Goal: Task Accomplishment & Management: Use online tool/utility

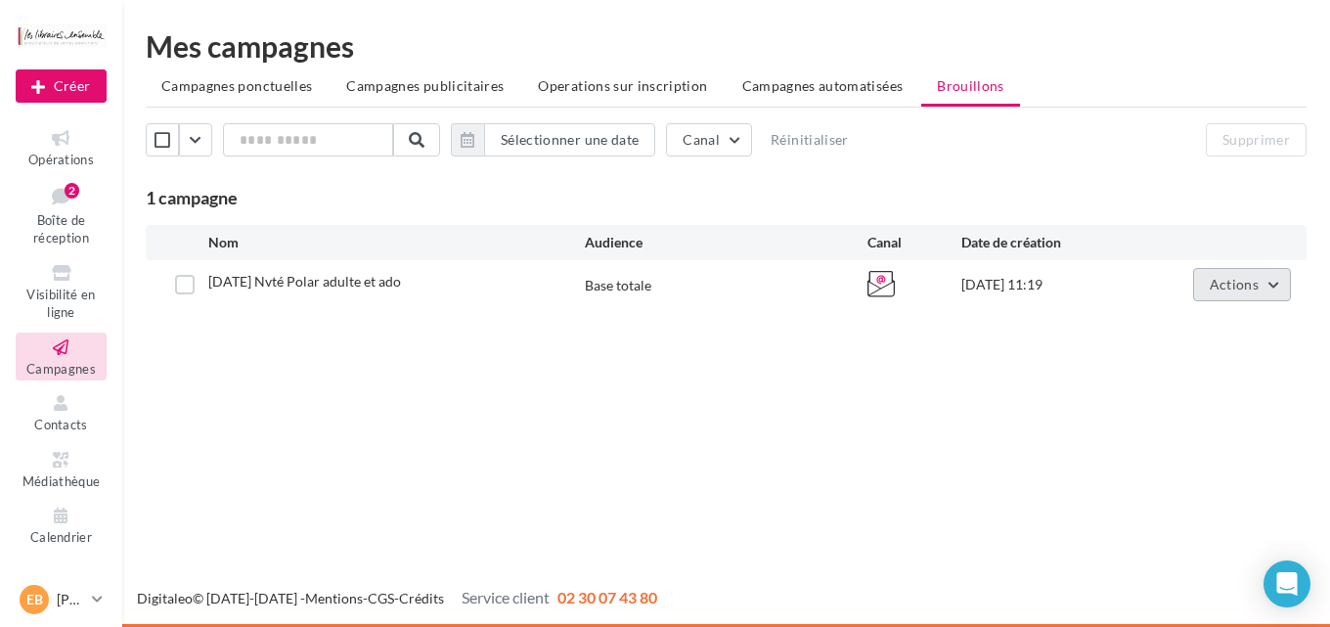
click at [1204, 293] on button "Actions" at bounding box center [1242, 284] width 98 height 33
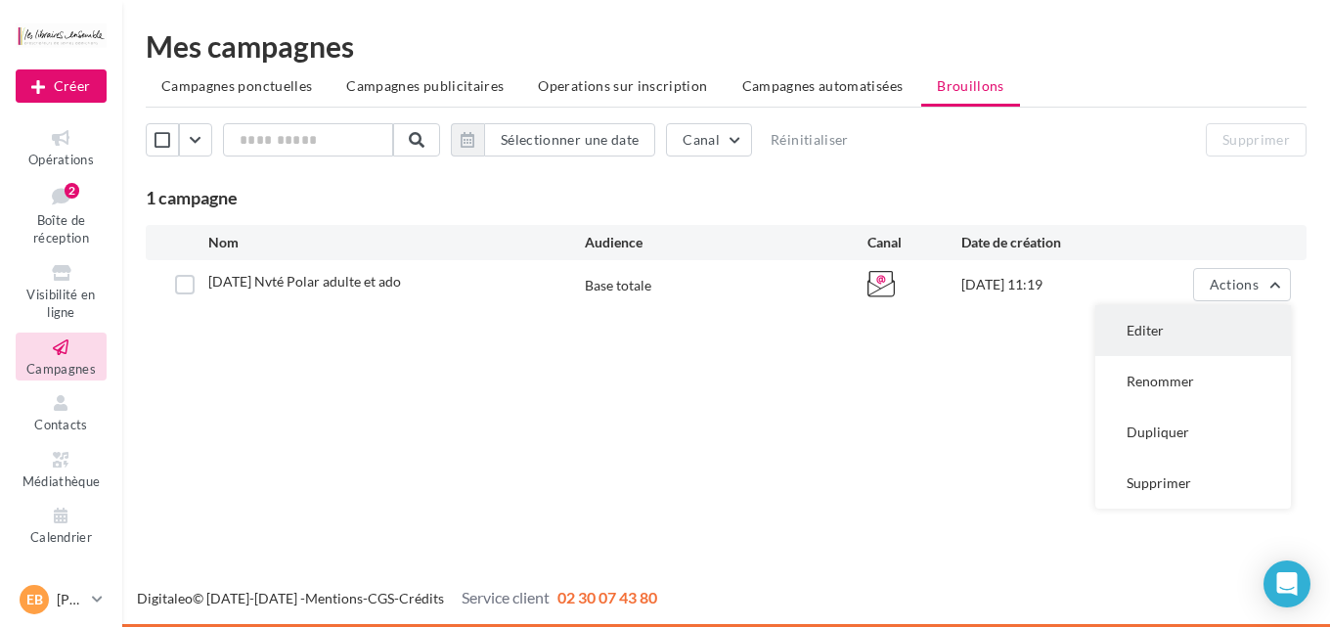
click at [1161, 338] on button "Editer" at bounding box center [1193, 330] width 196 height 51
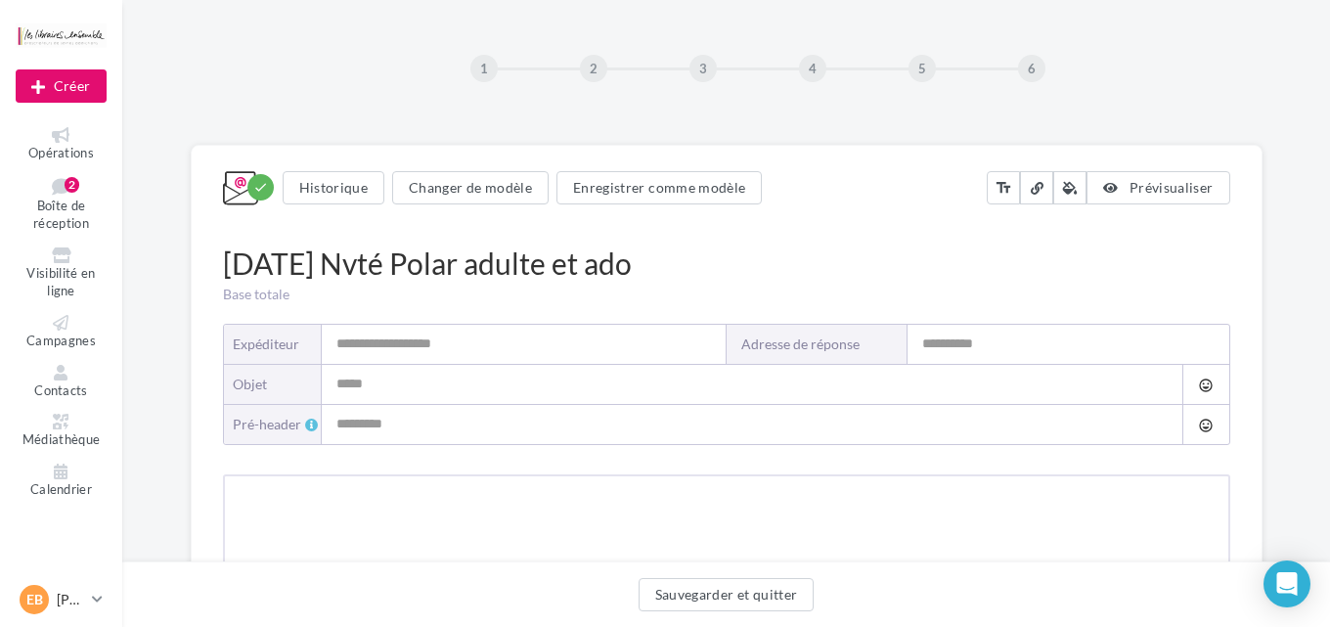
type input "**********"
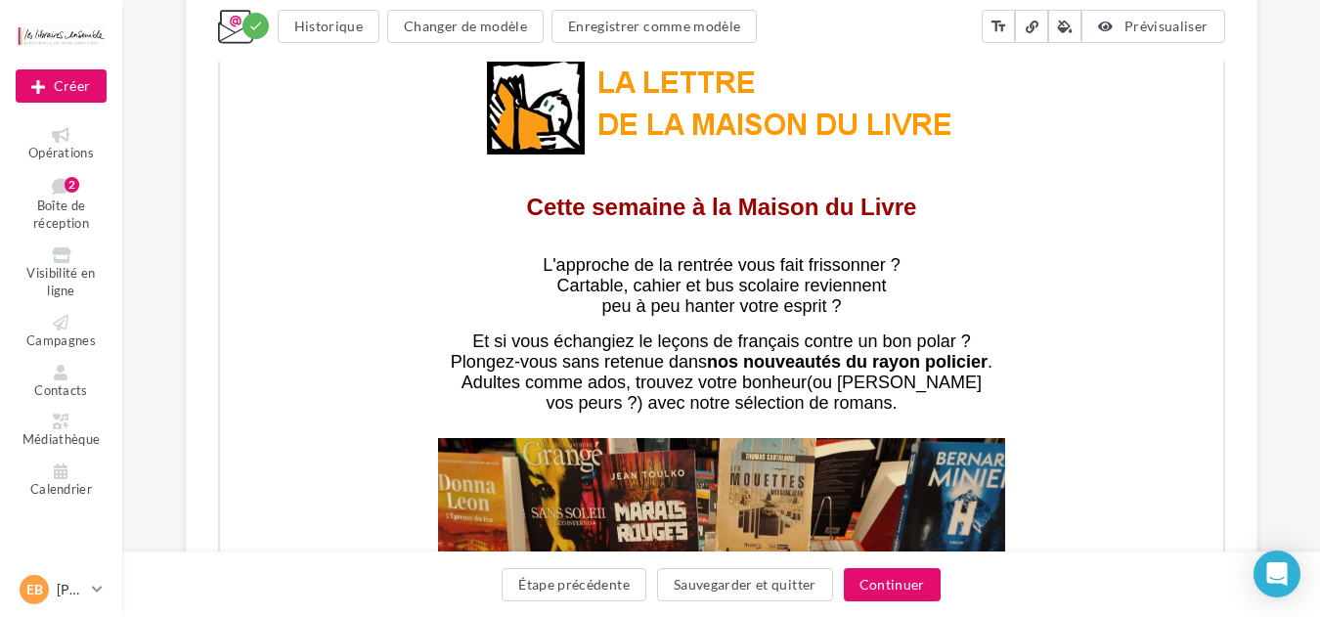
scroll to position [607, 0]
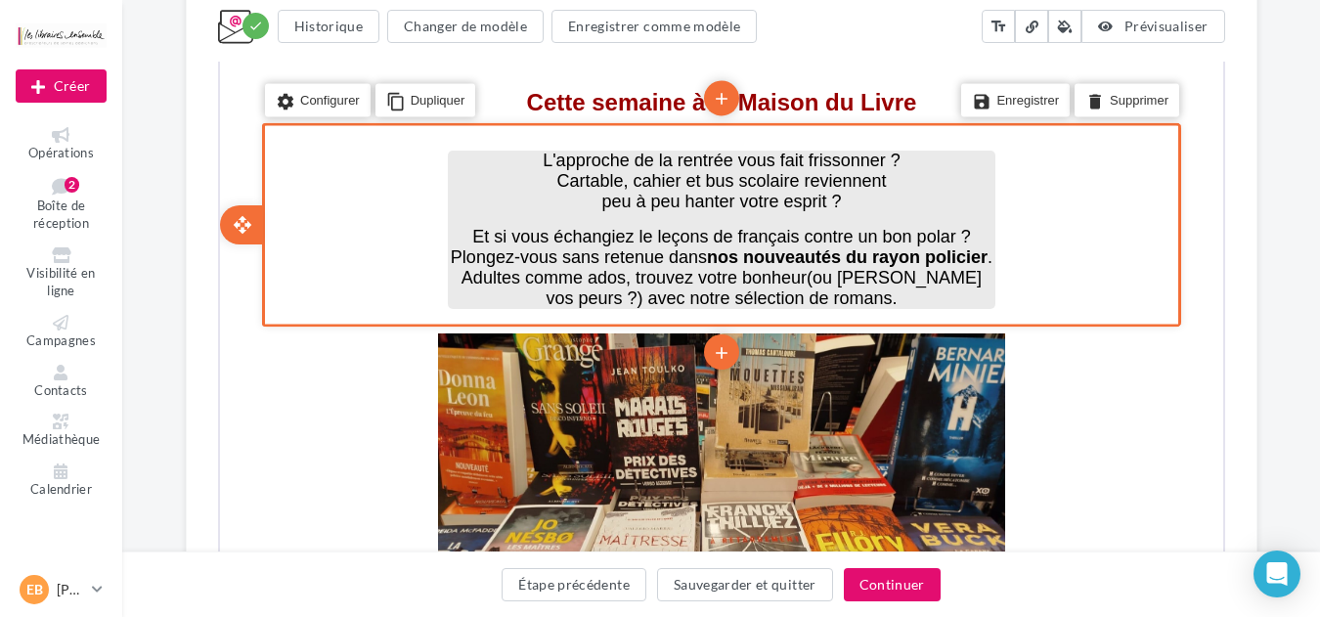
click at [654, 234] on span "Et si vous échangiez le leçons de français contre un bon polar ? Plongez-vous s…" at bounding box center [708, 245] width 520 height 40
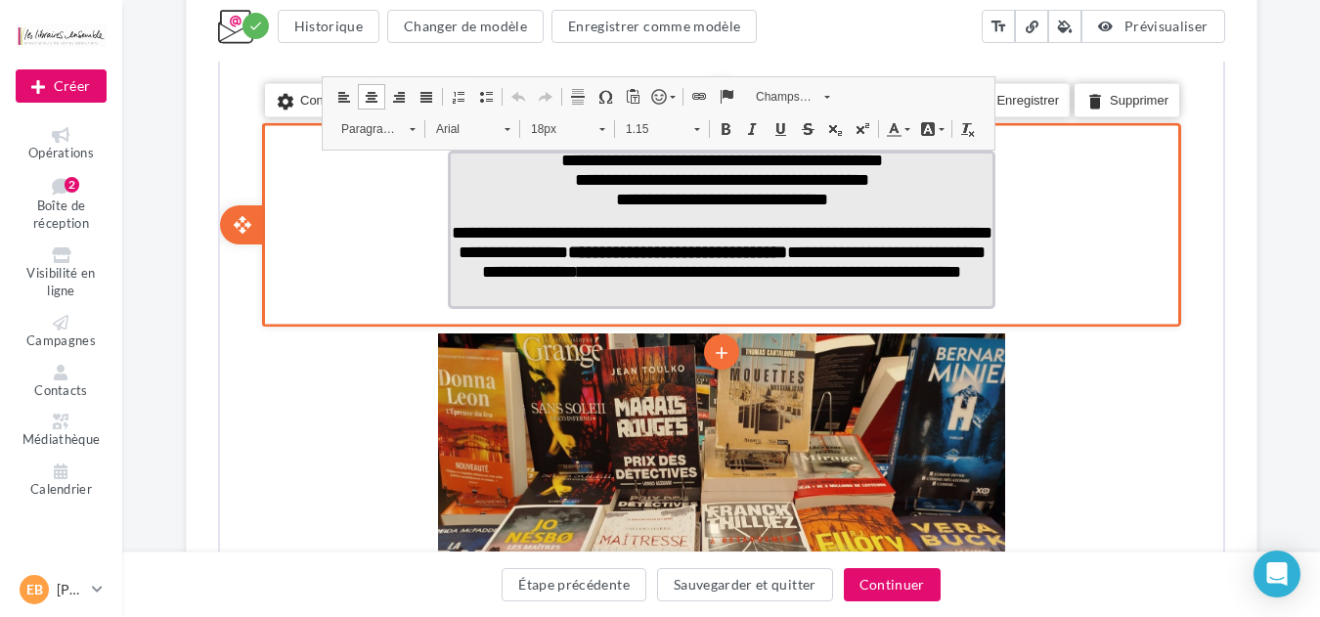
click at [650, 237] on span "**********" at bounding box center [719, 240] width 541 height 37
click at [679, 181] on span "**********" at bounding box center [719, 178] width 294 height 18
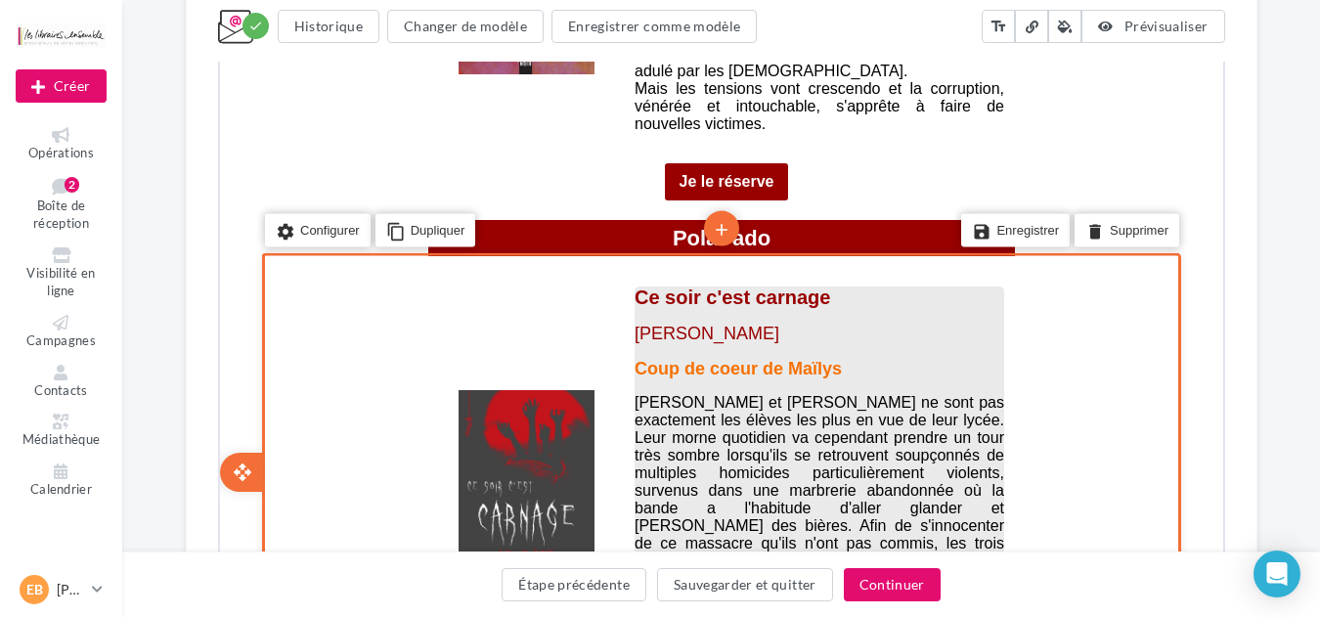
scroll to position [5091, 0]
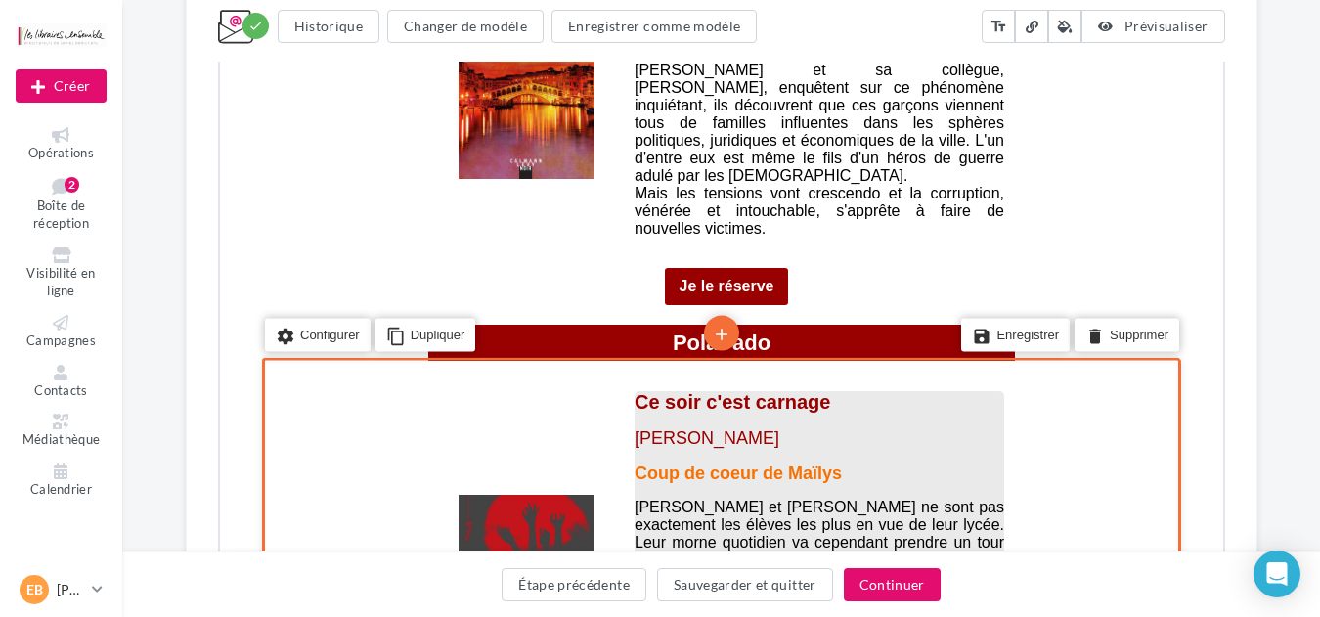
click at [977, 497] on span "[PERSON_NAME] et [PERSON_NAME] ne sont pas exactement les élèves les plus en vu…" at bounding box center [817, 628] width 370 height 263
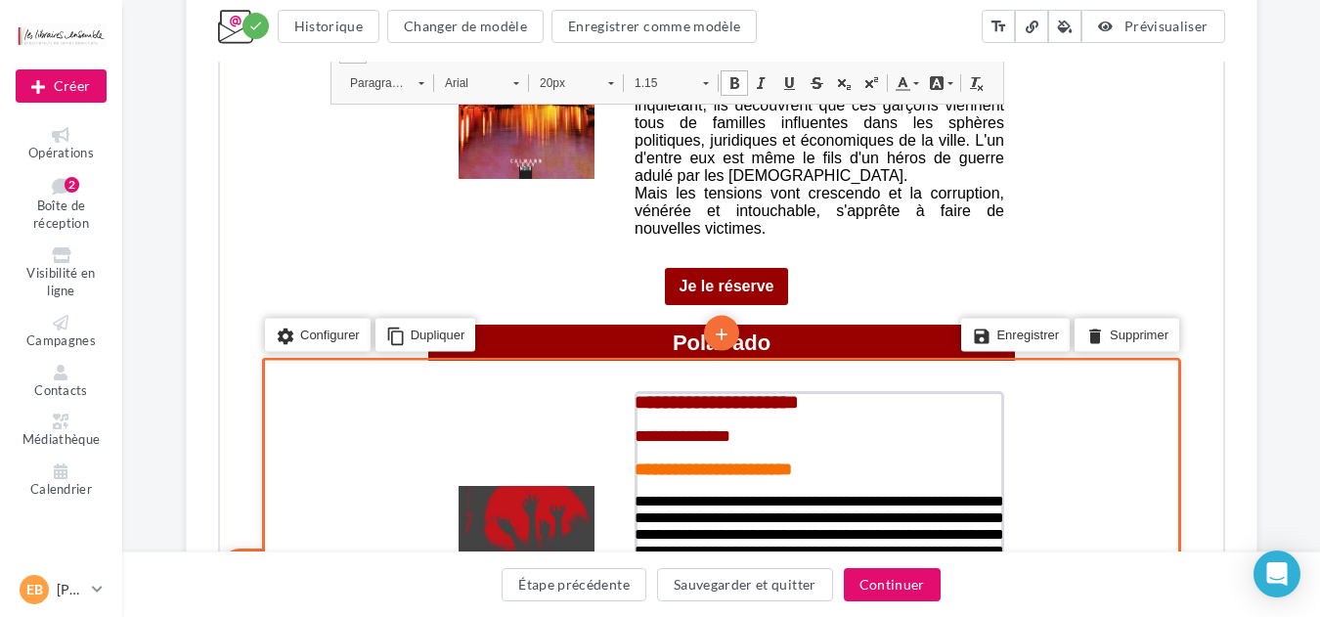
click at [992, 491] on p "**********" at bounding box center [817, 590] width 370 height 199
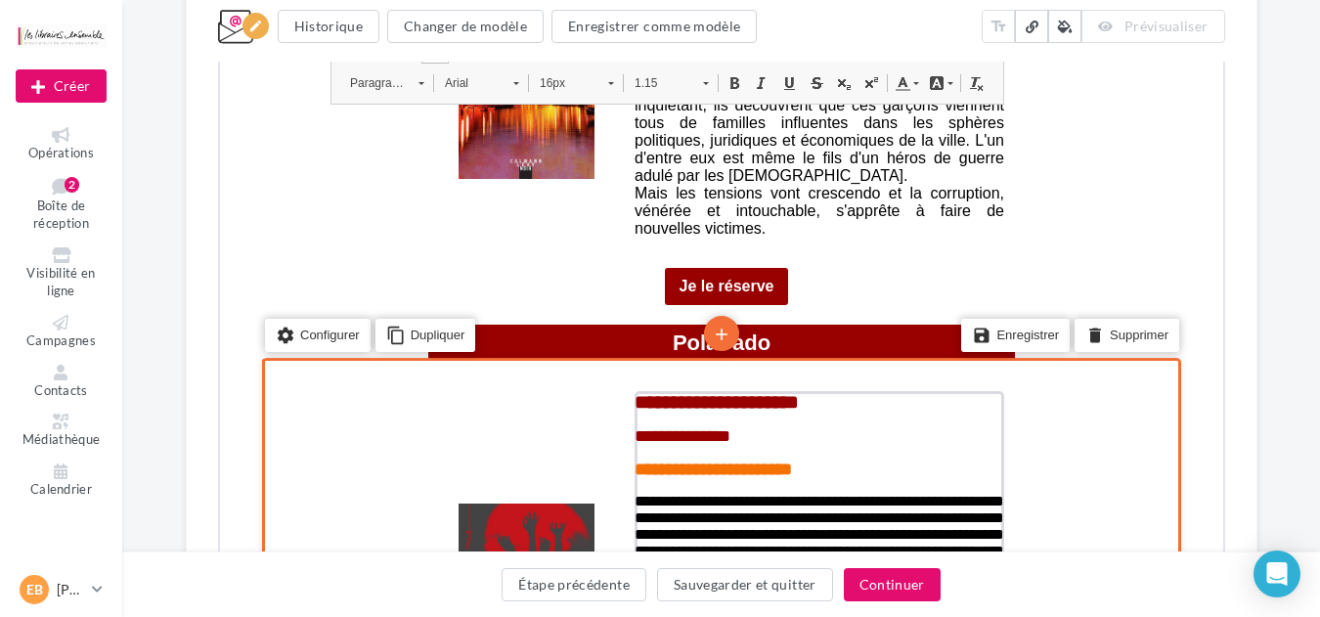
scroll to position [5613, 0]
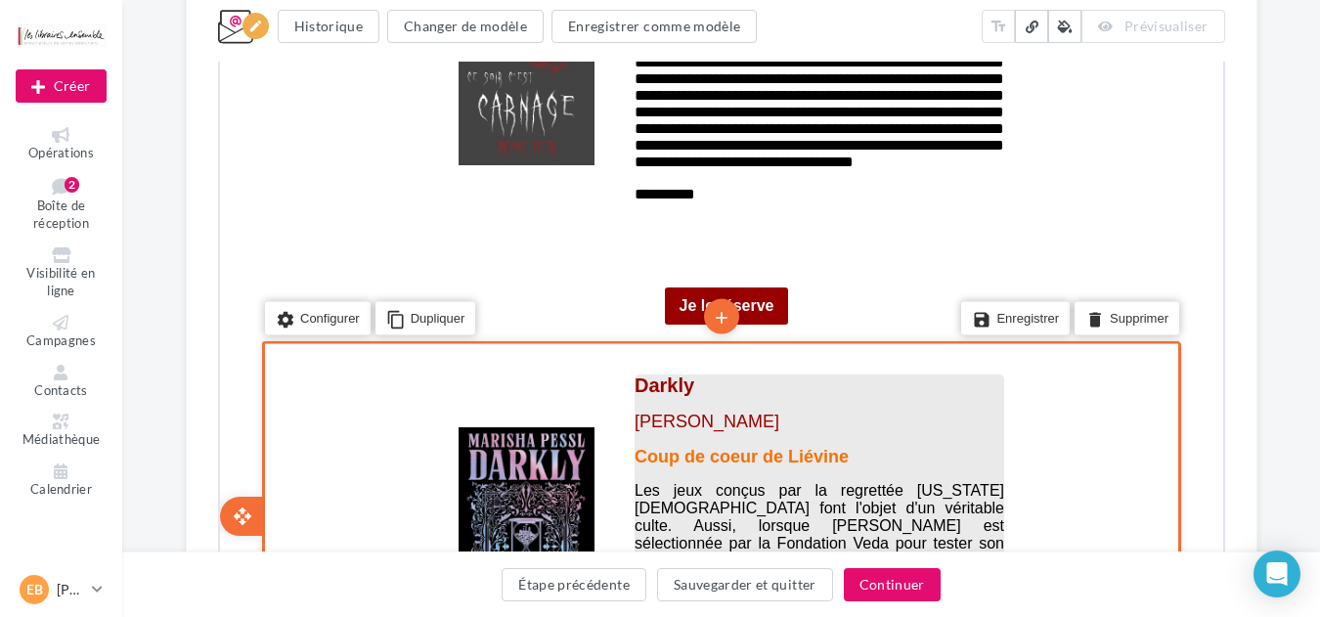
click at [978, 480] on span "Les jeux conçus par la regrettée [US_STATE] [DEMOGRAPHIC_DATA] font l'objet d'u…" at bounding box center [817, 567] width 370 height 175
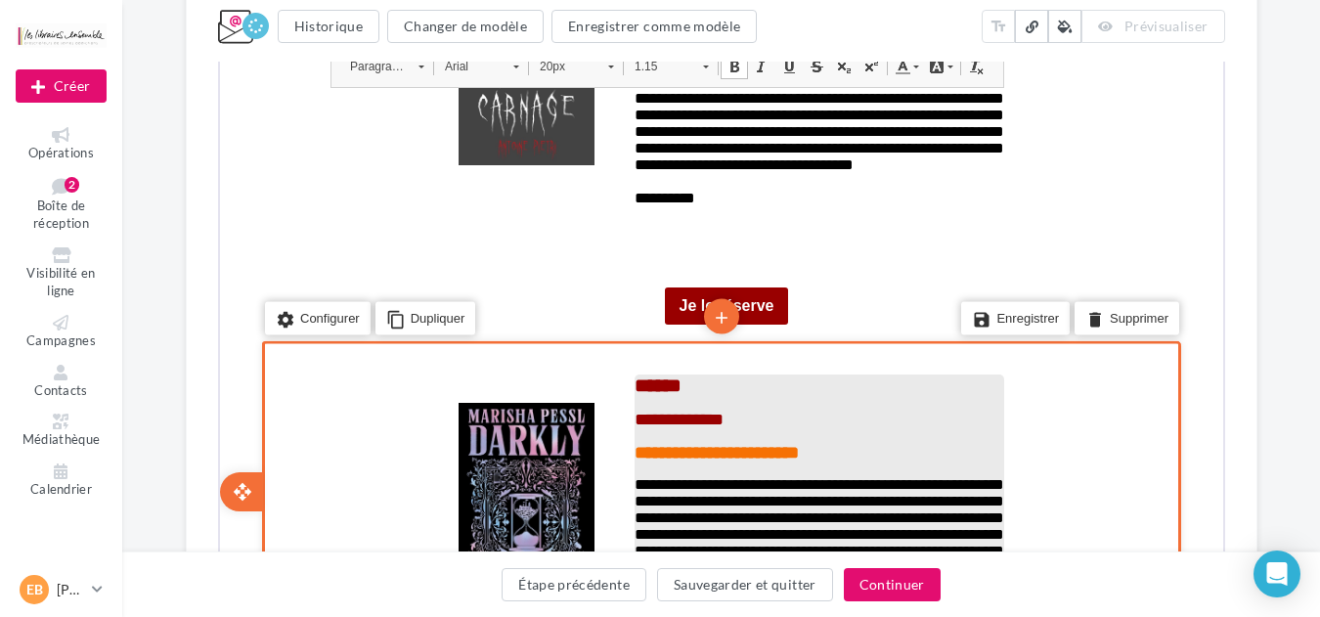
click at [987, 474] on p "**********" at bounding box center [817, 540] width 370 height 133
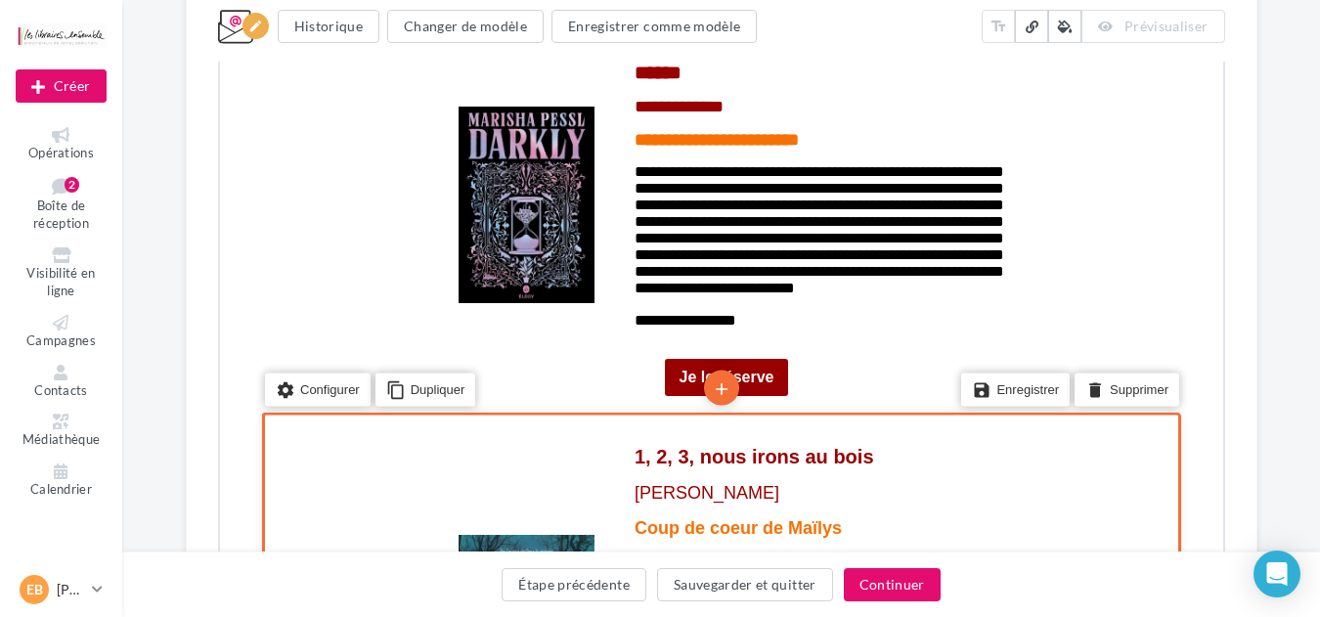
scroll to position [6029, 0]
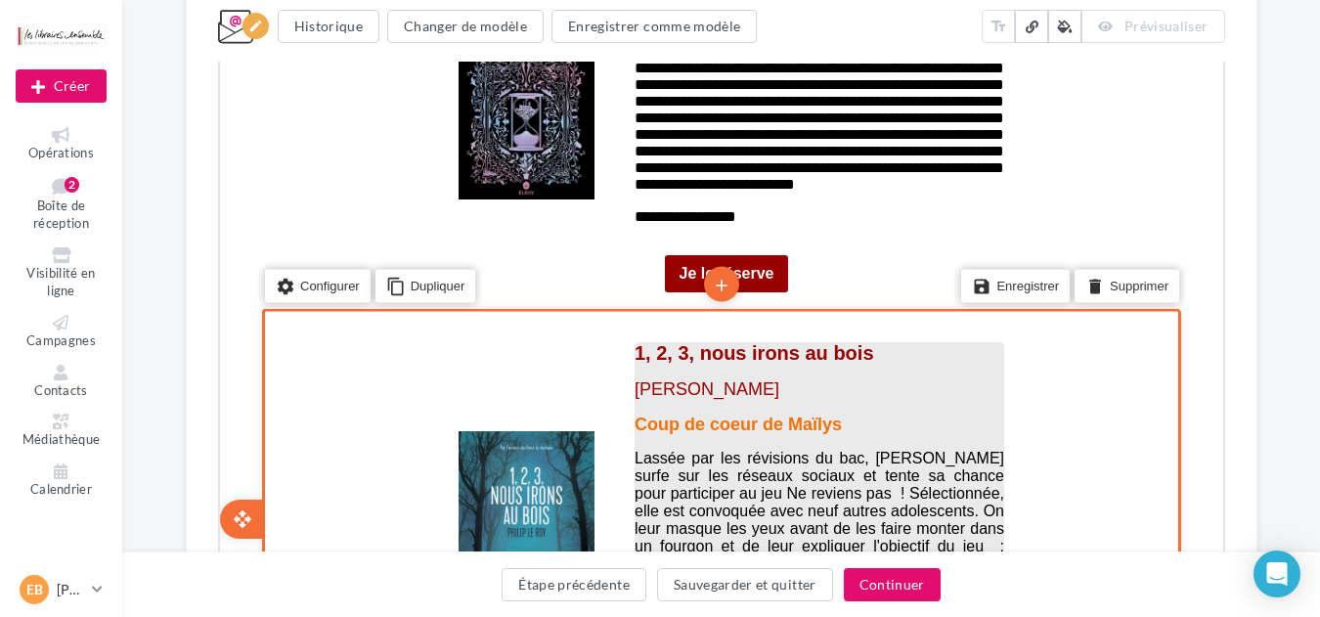
click at [865, 448] on span "Lassée par les révisions du bac, [PERSON_NAME] surfe sur les réseaux sociaux et…" at bounding box center [817, 570] width 370 height 245
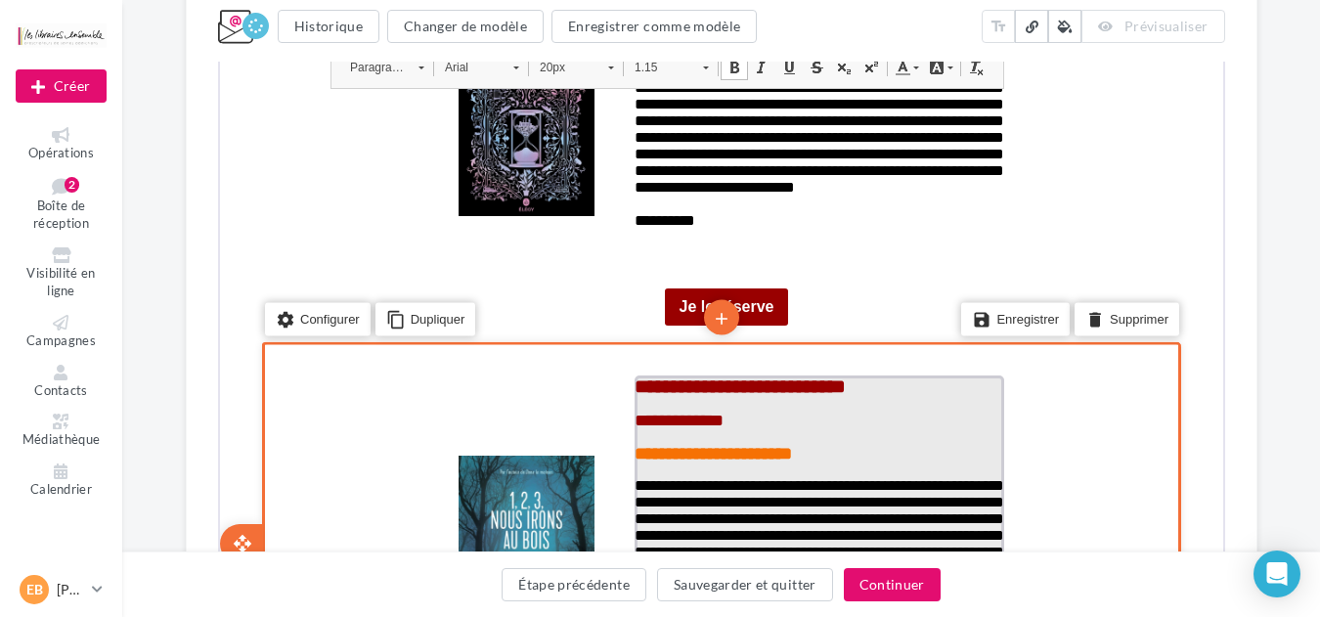
click at [938, 475] on p "**********" at bounding box center [817, 566] width 370 height 183
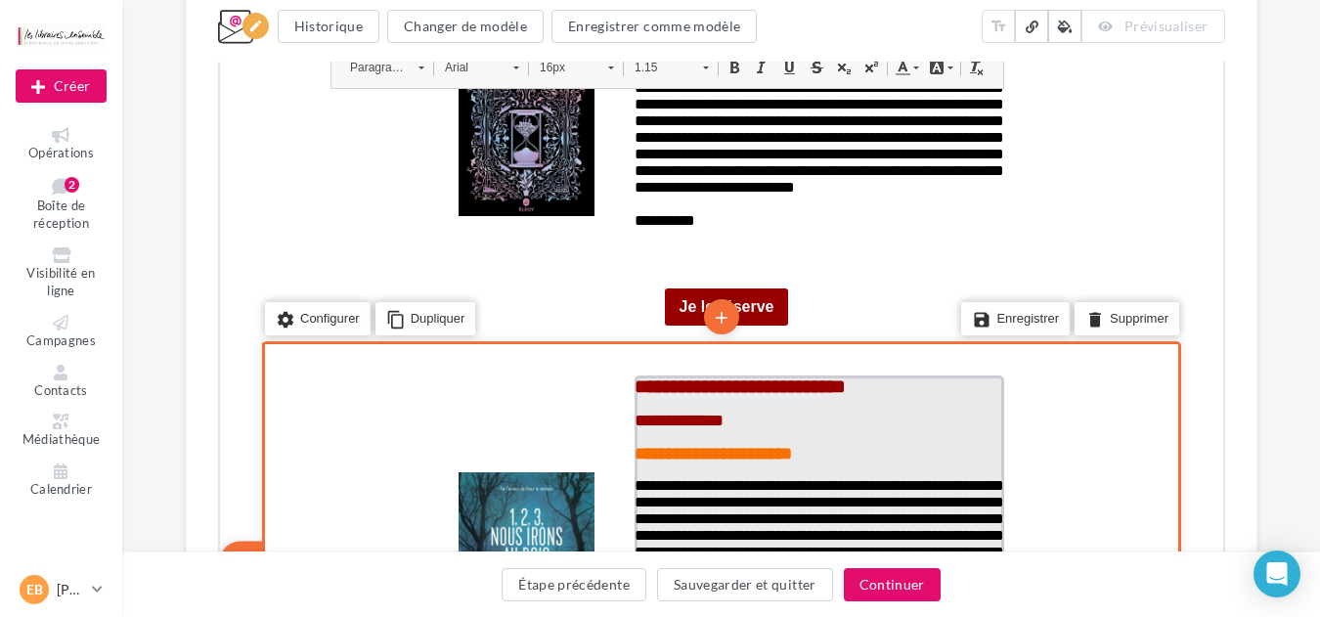
scroll to position [6447, 0]
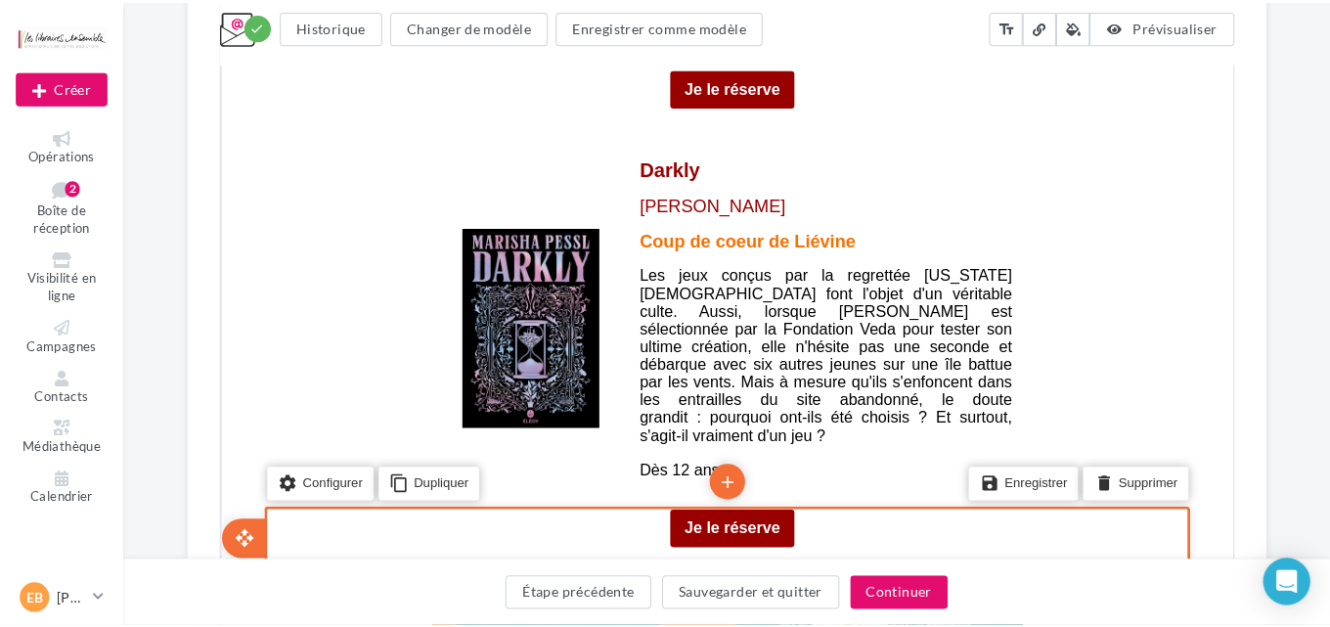
scroll to position [6635, 0]
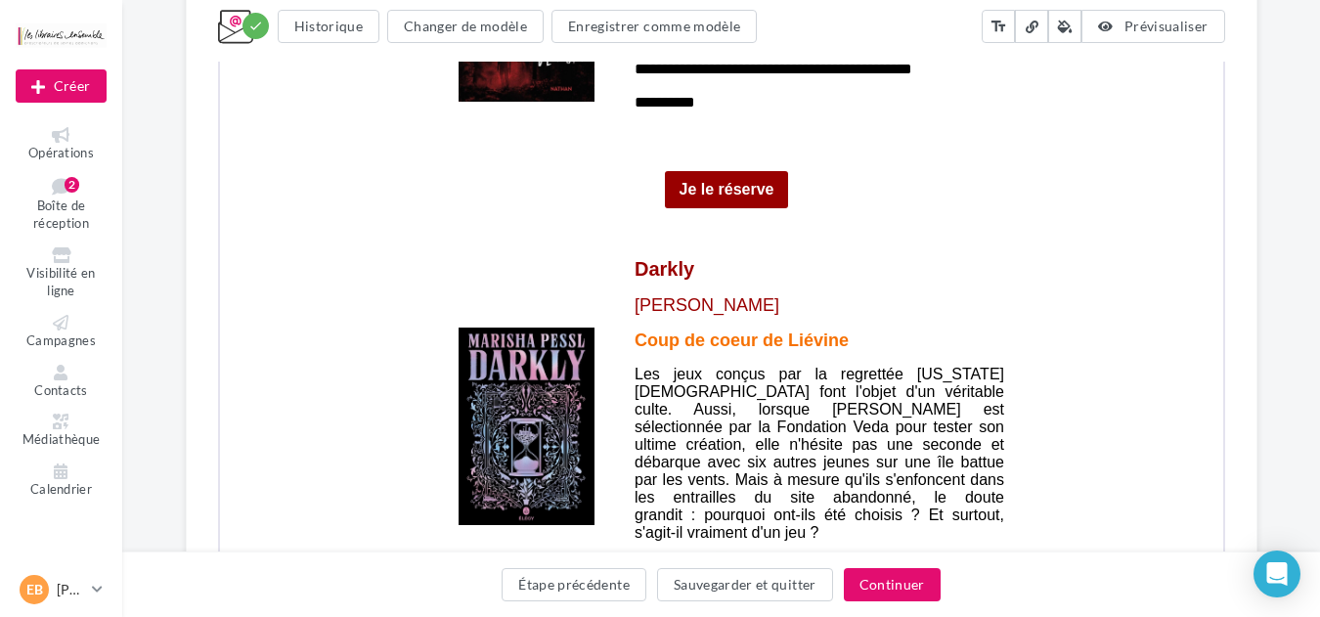
click at [720, 600] on div "edit" at bounding box center [723, 622] width 45 height 45
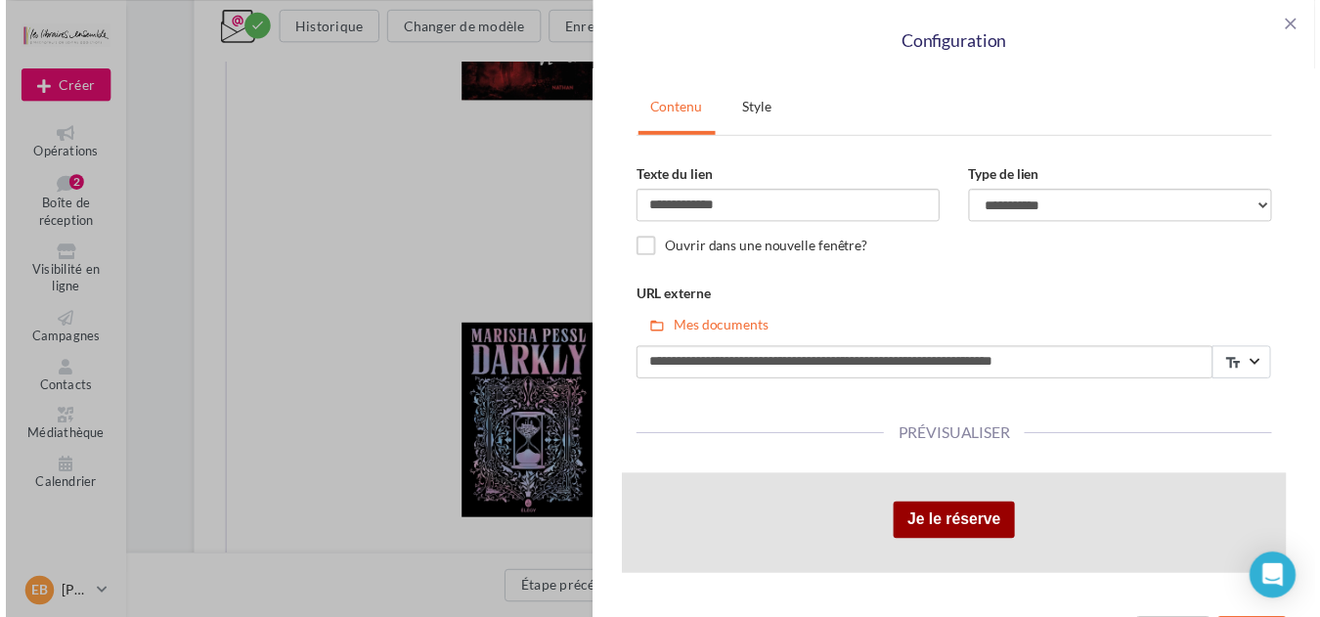
scroll to position [58, 0]
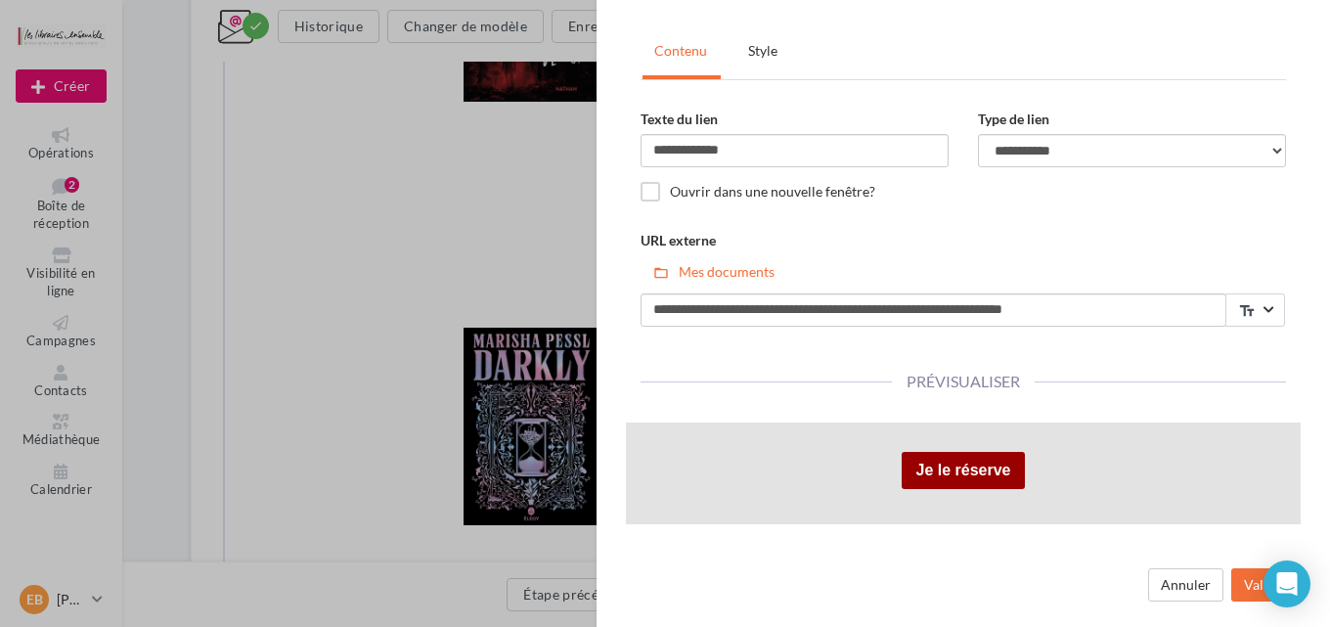
click at [1240, 565] on div "Annuler Valider" at bounding box center [963, 582] width 704 height 59
click at [1239, 579] on button "Valider" at bounding box center [1265, 584] width 69 height 33
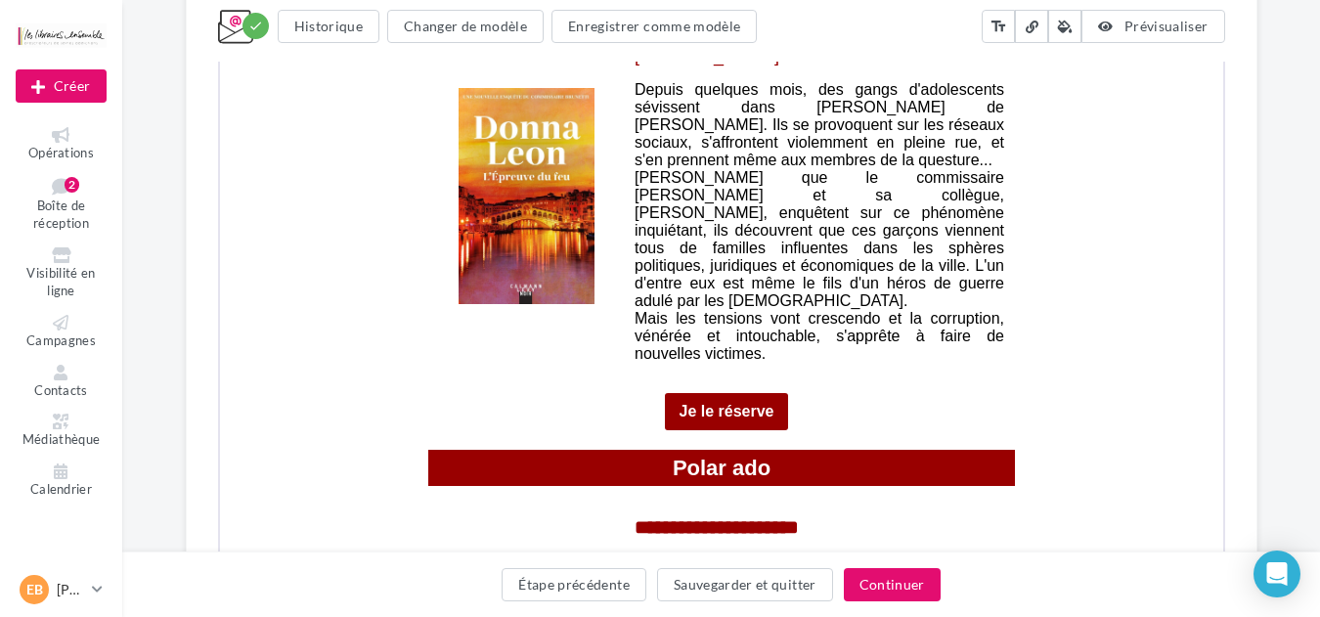
scroll to position [4861, 0]
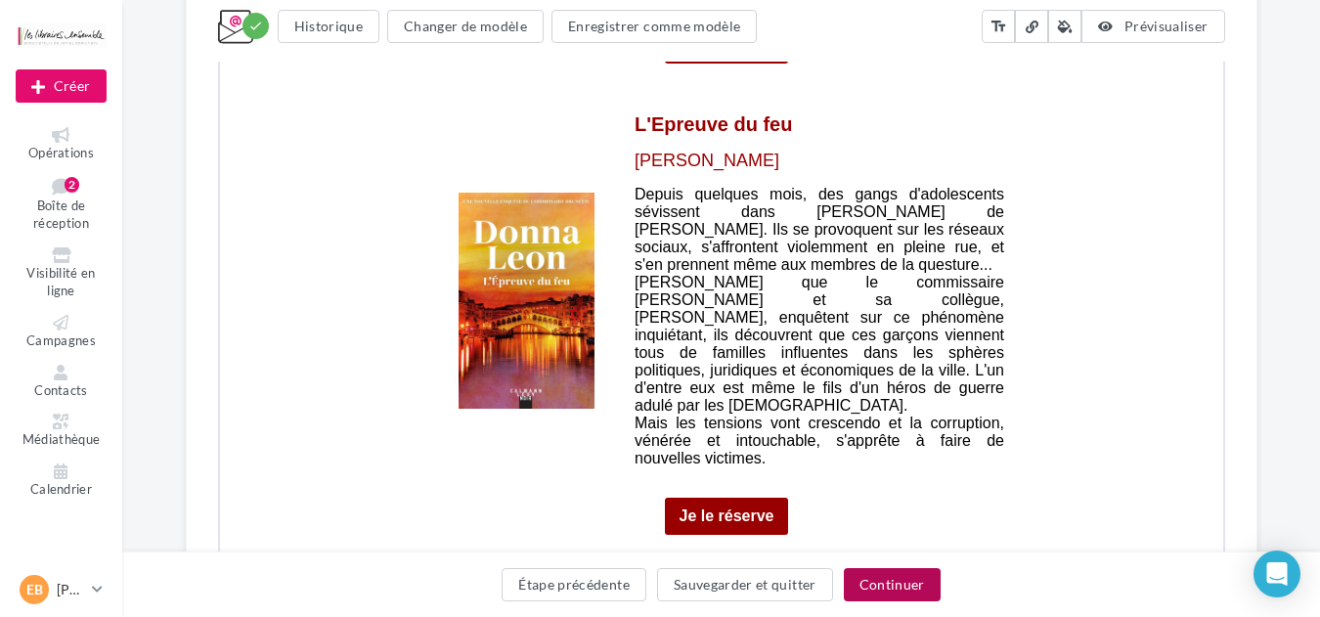
click at [908, 590] on button "Continuer" at bounding box center [892, 584] width 97 height 33
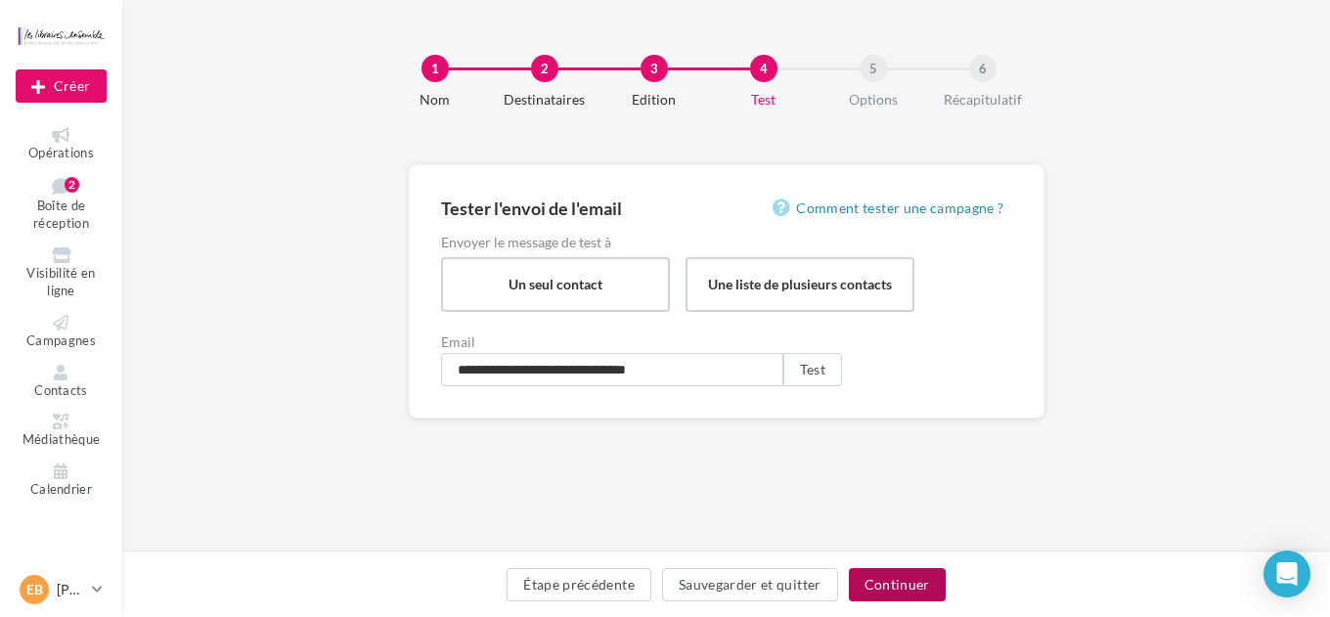
click at [891, 589] on button "Continuer" at bounding box center [897, 584] width 97 height 33
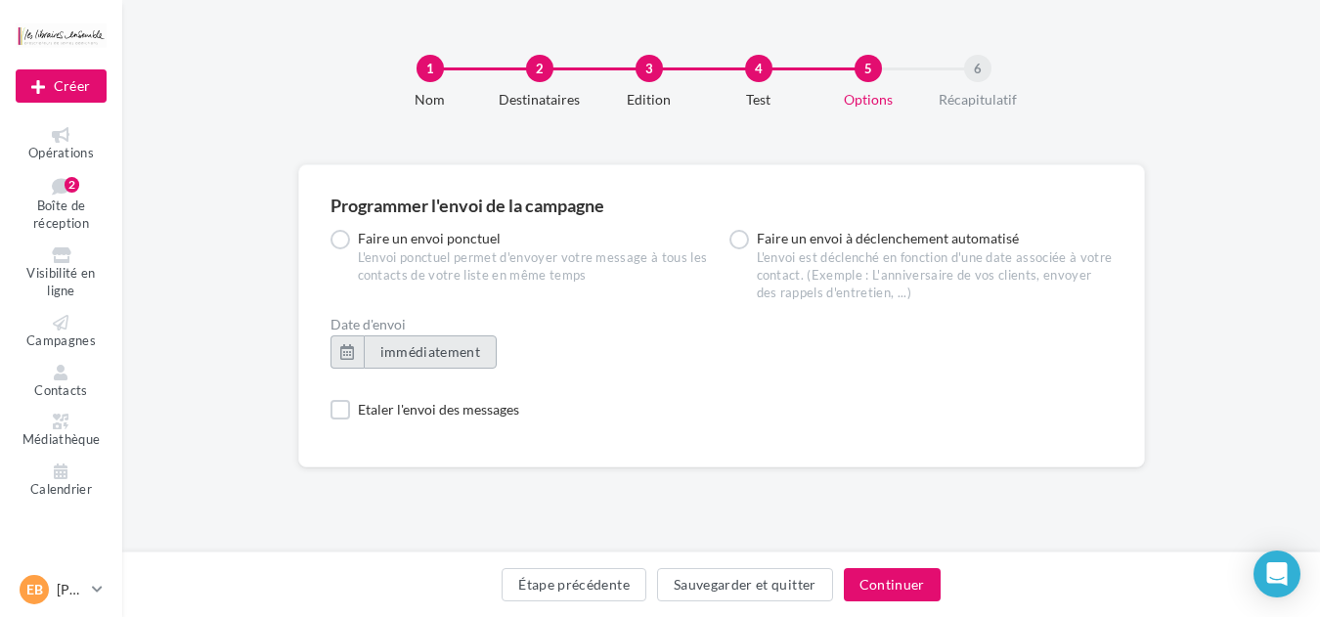
click at [407, 366] on button "immédiatement" at bounding box center [431, 351] width 134 height 33
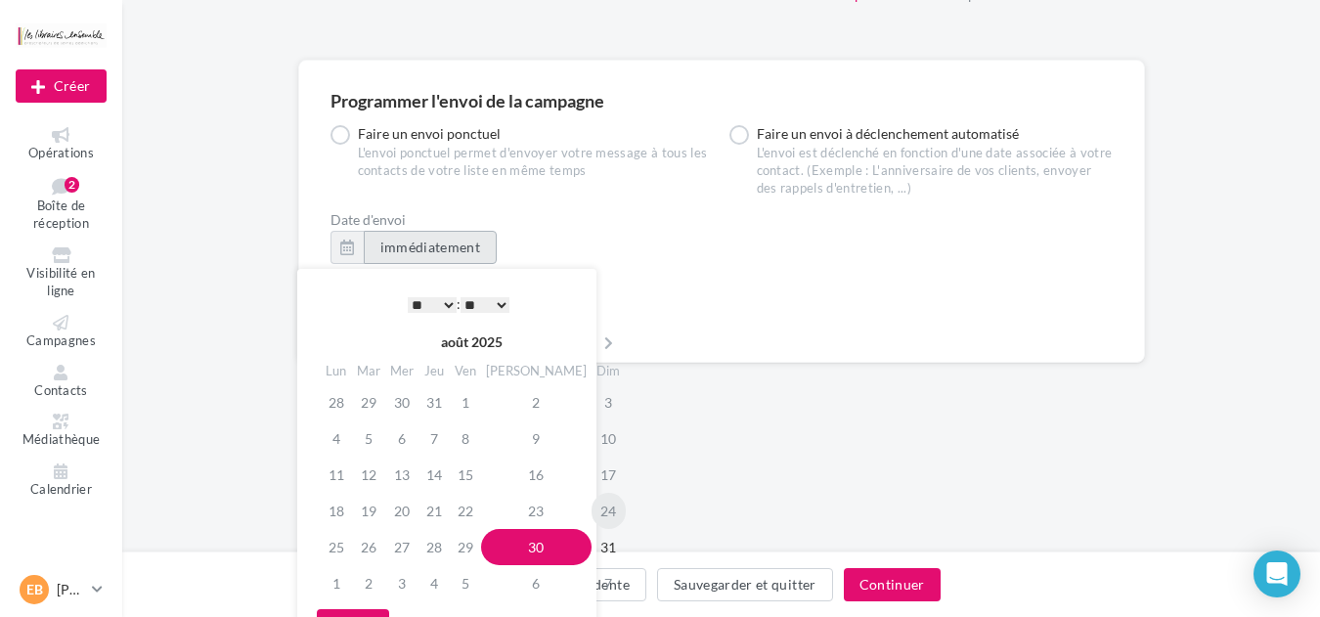
scroll to position [208, 0]
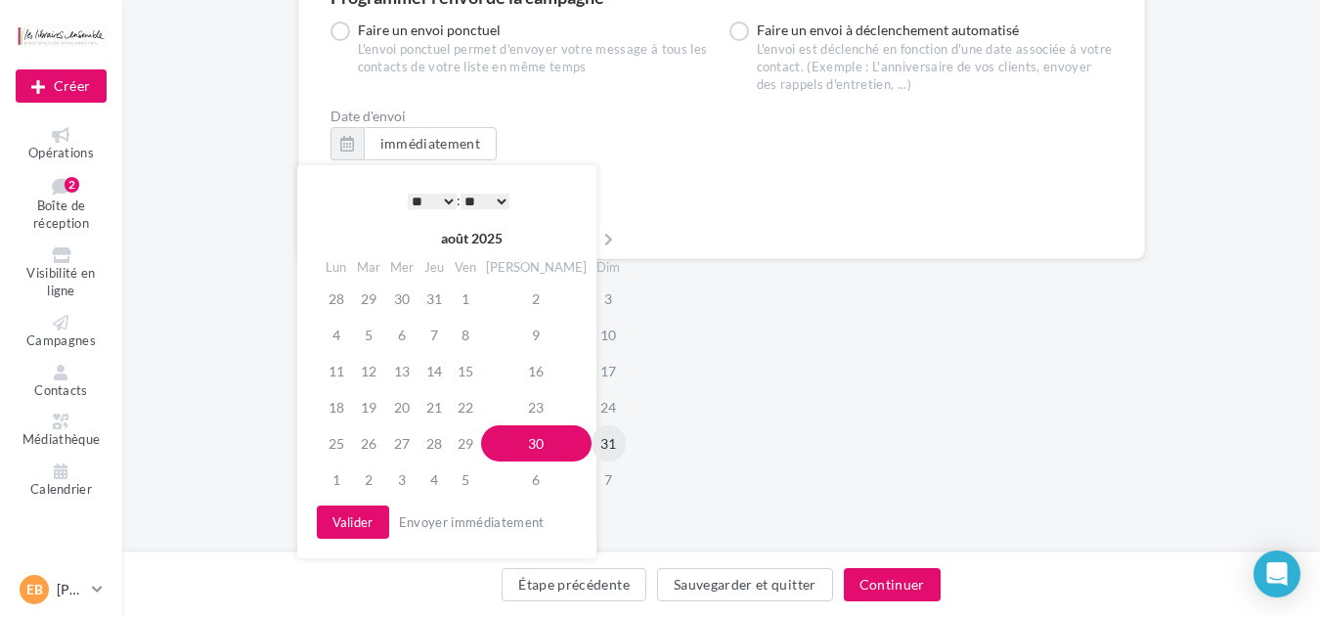
click at [591, 439] on td "31" at bounding box center [608, 443] width 34 height 36
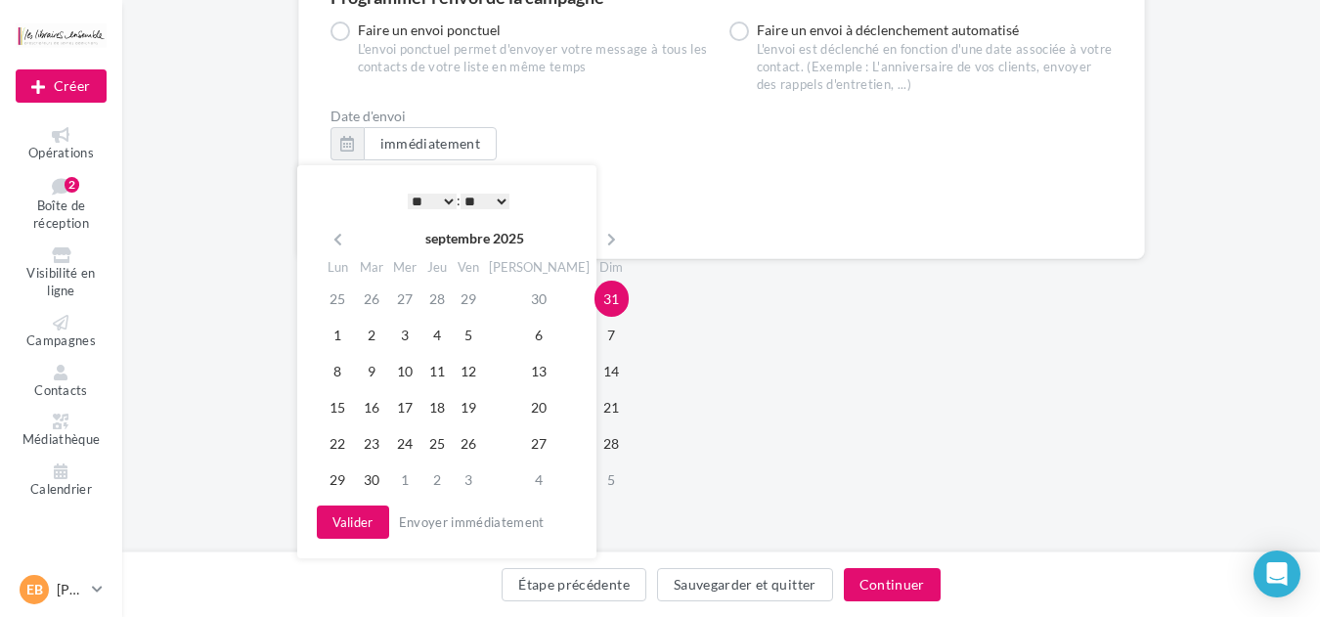
click at [425, 199] on select "* * * * * * * * * * ** ** ** ** ** ** ** ** ** ** ** ** ** **" at bounding box center [432, 202] width 49 height 16
click at [332, 253] on th "Lun" at bounding box center [338, 267] width 34 height 28
click at [349, 528] on button "Valider" at bounding box center [353, 521] width 72 height 33
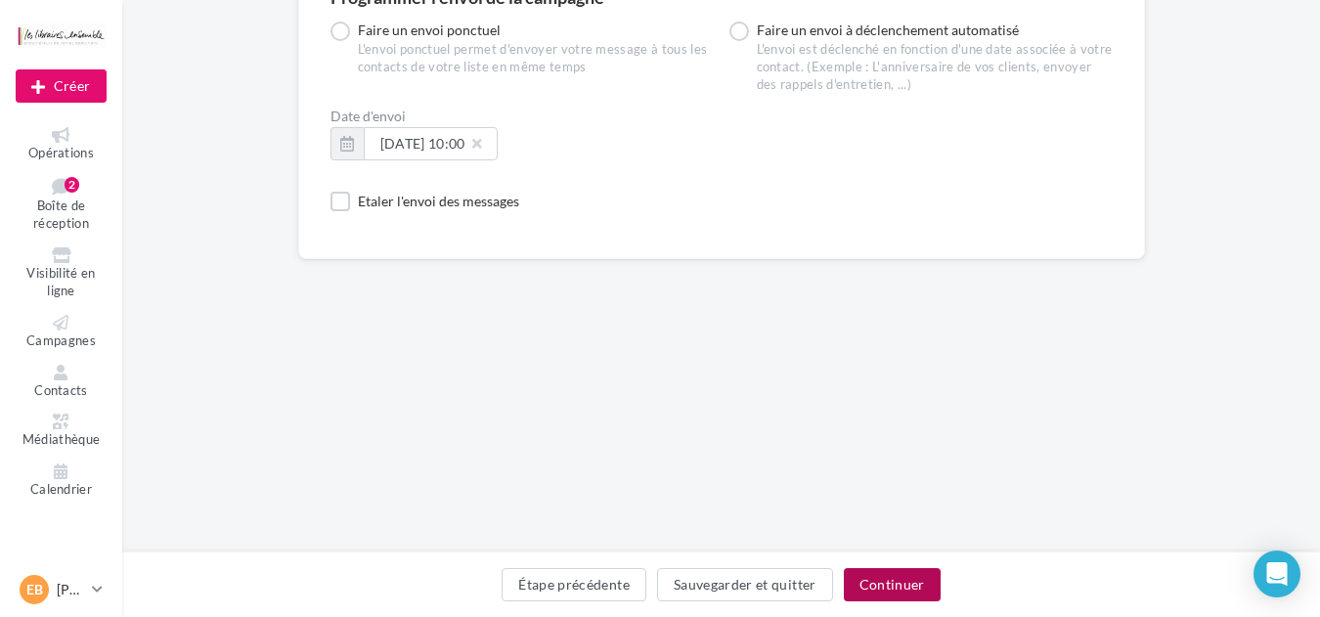
click at [872, 591] on button "Continuer" at bounding box center [892, 584] width 97 height 33
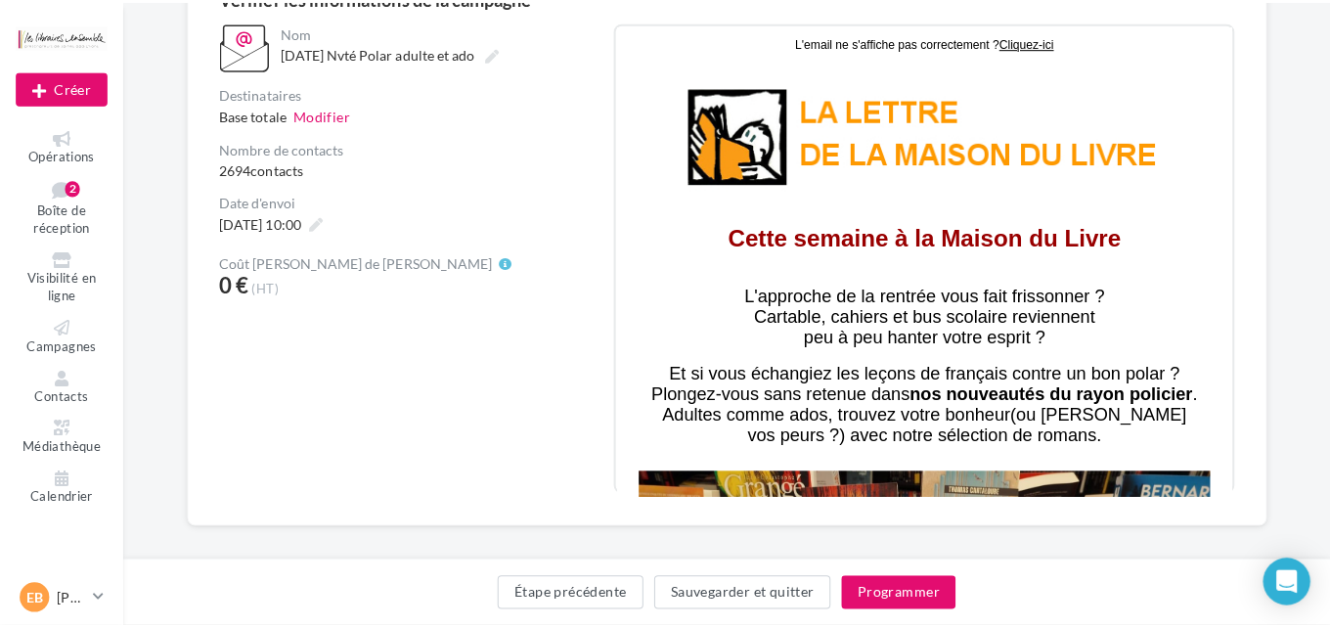
scroll to position [105, 0]
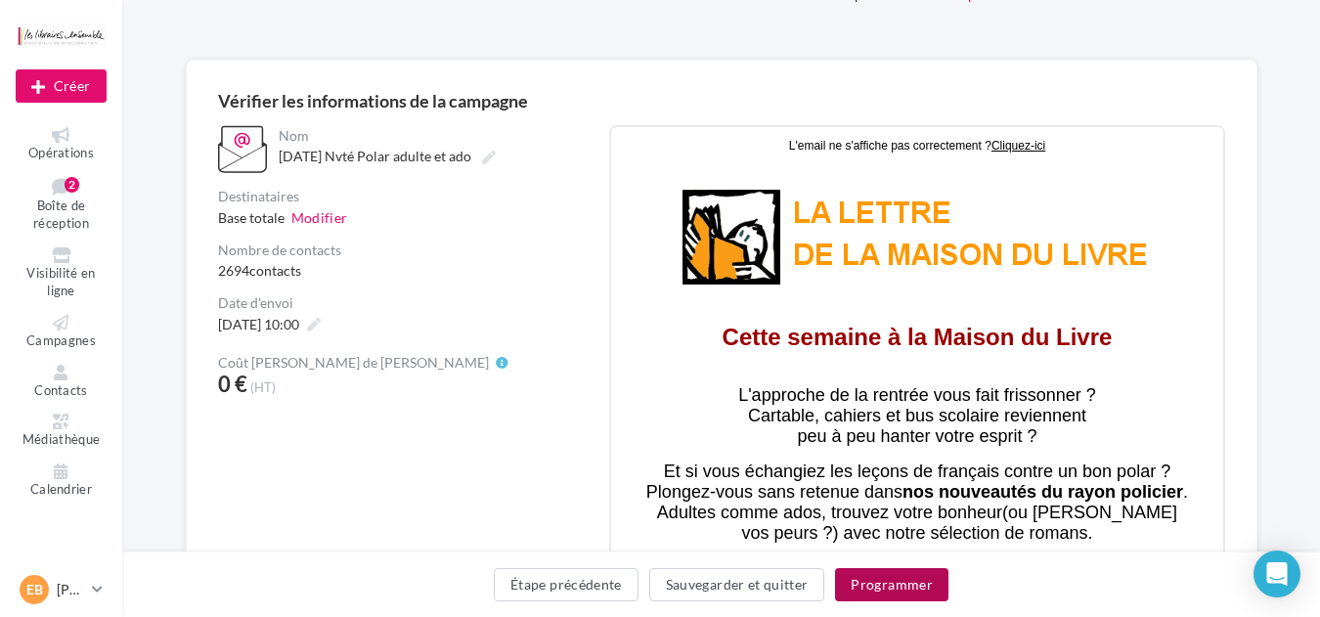
click at [886, 585] on button "Programmer" at bounding box center [891, 584] width 113 height 33
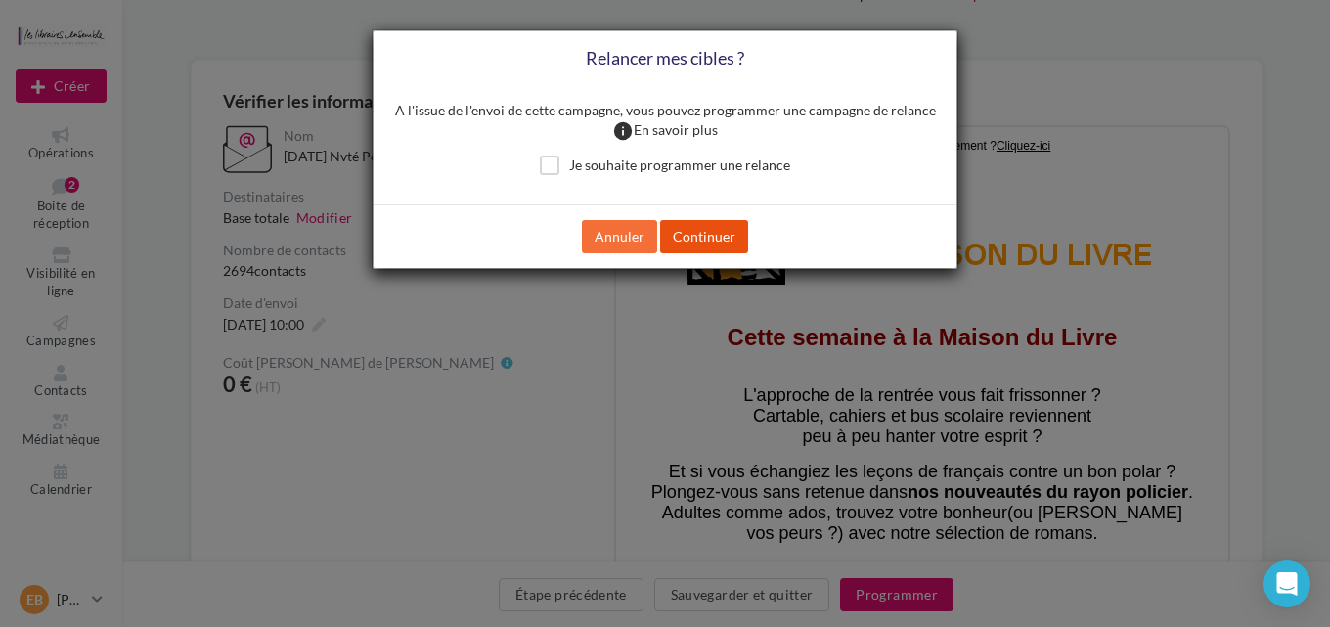
click at [679, 236] on button "Continuer" at bounding box center [704, 236] width 88 height 33
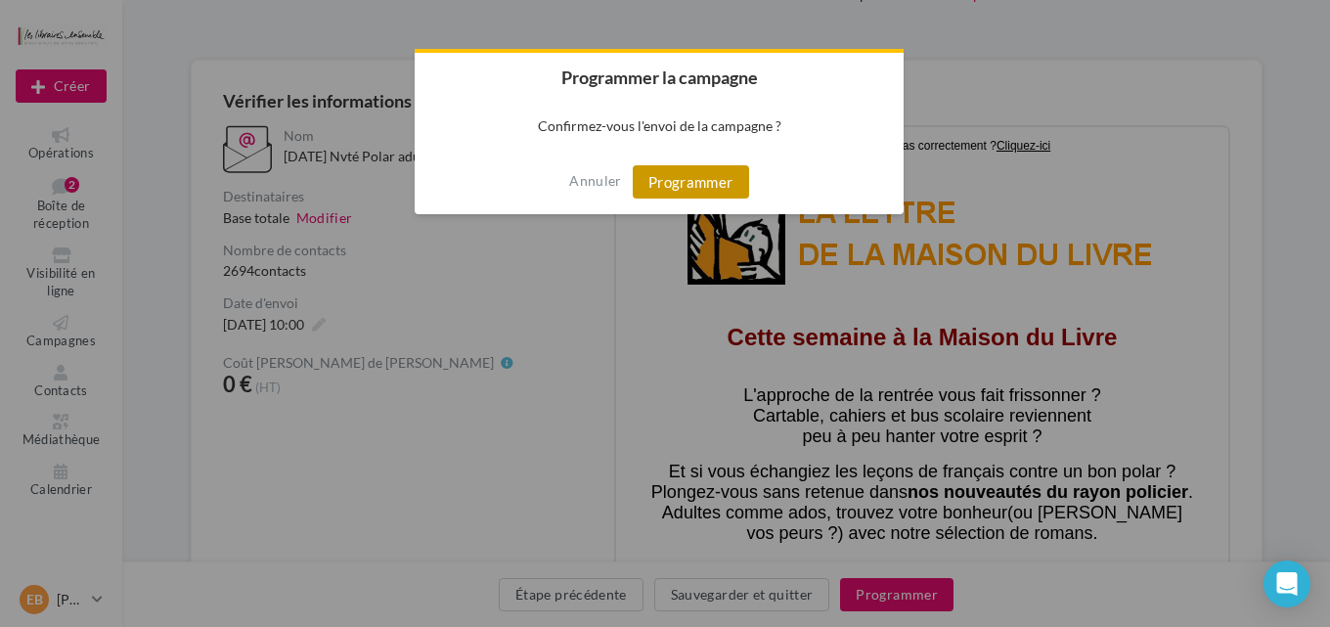
click at [707, 179] on button "Programmer" at bounding box center [691, 181] width 116 height 33
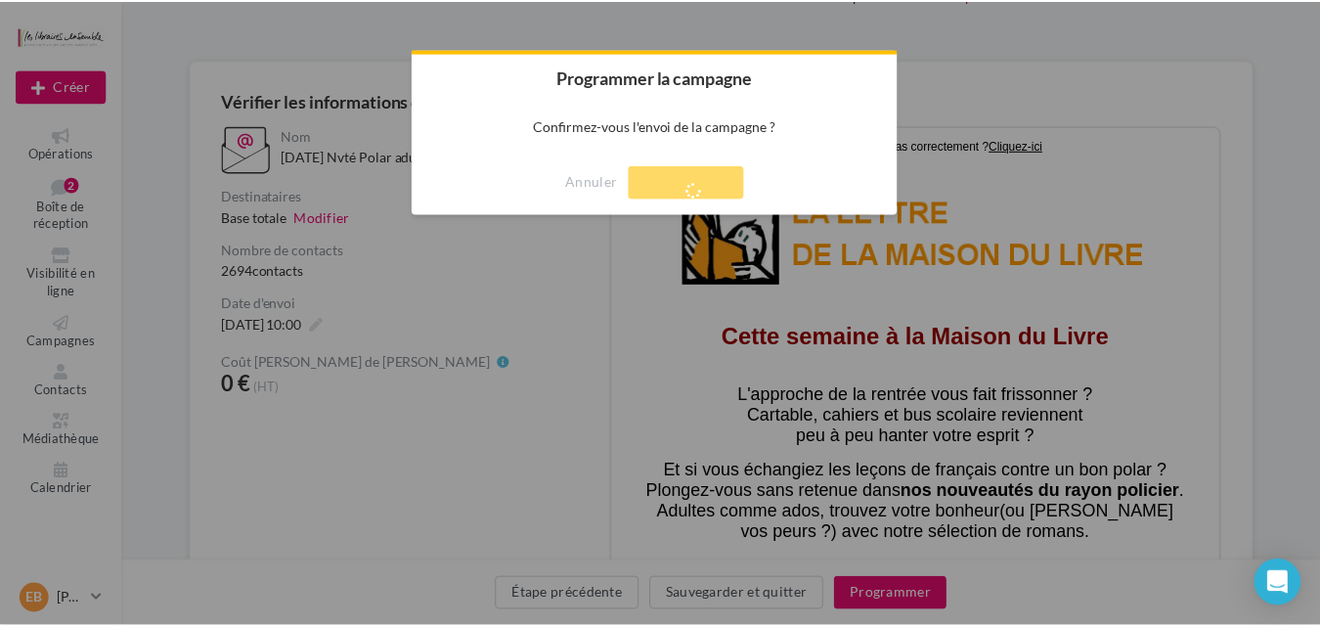
scroll to position [31, 0]
